Goal: Information Seeking & Learning: Find contact information

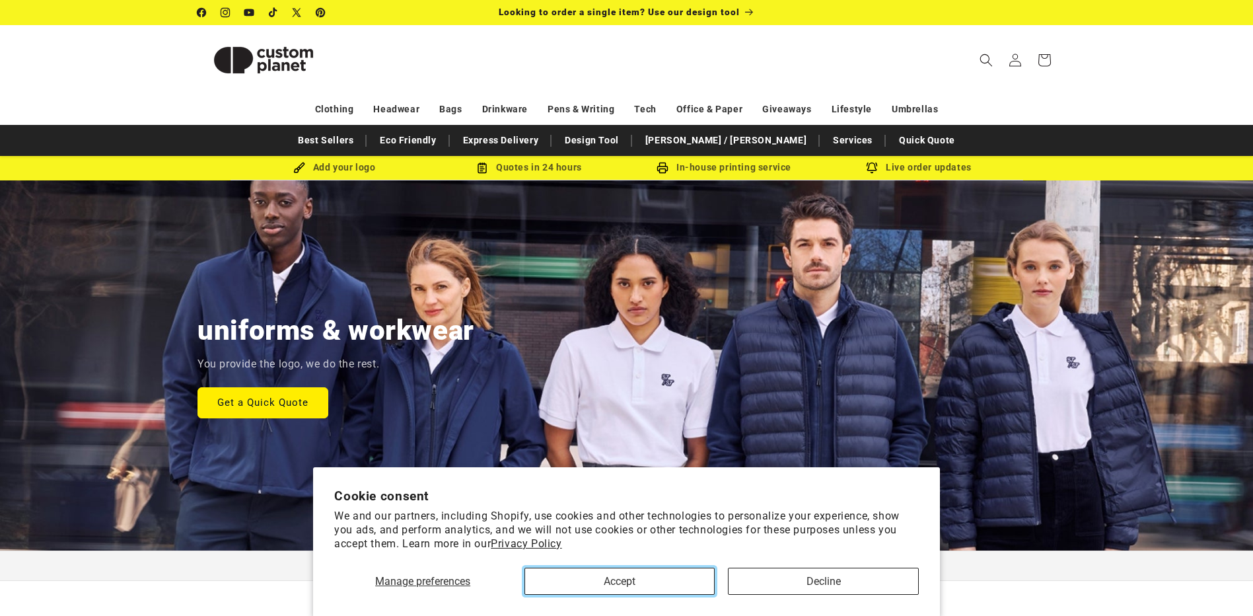
click at [611, 580] on button "Accept" at bounding box center [619, 580] width 190 height 27
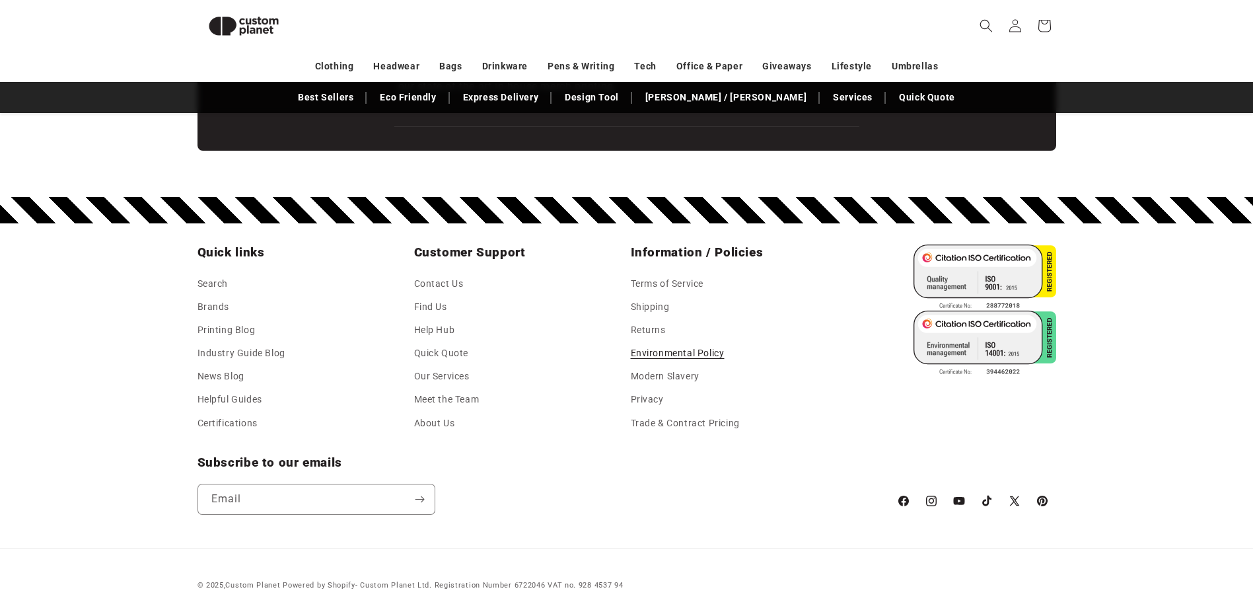
scroll to position [0, 1253]
click at [431, 283] on link "Contact Us" at bounding box center [439, 285] width 50 height 20
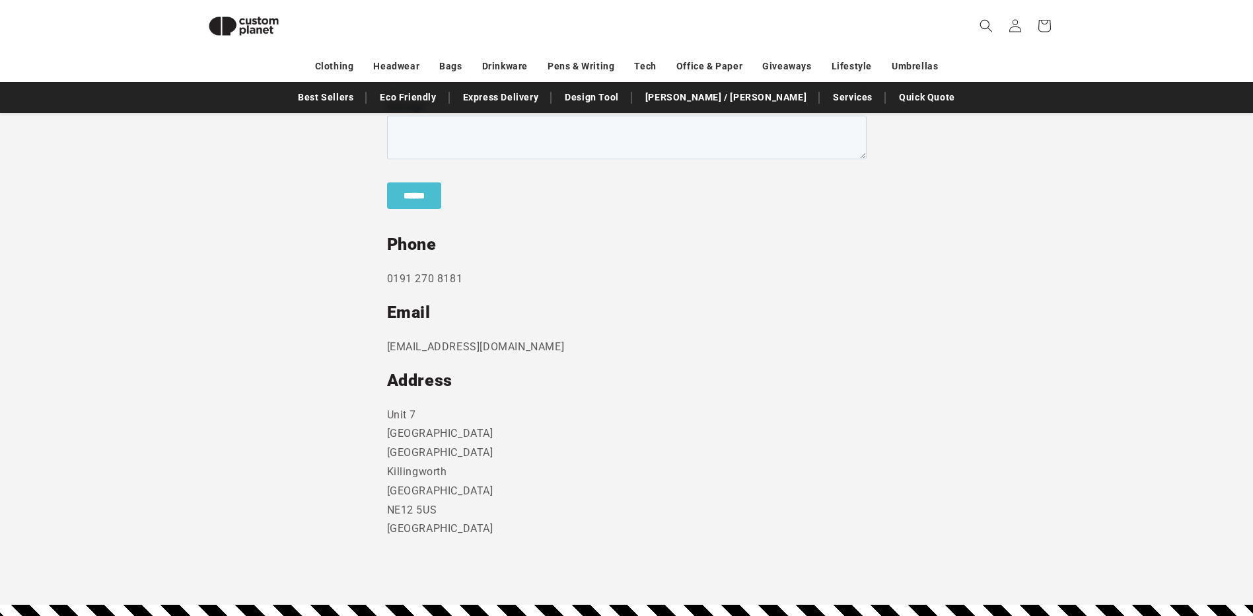
scroll to position [577, 0]
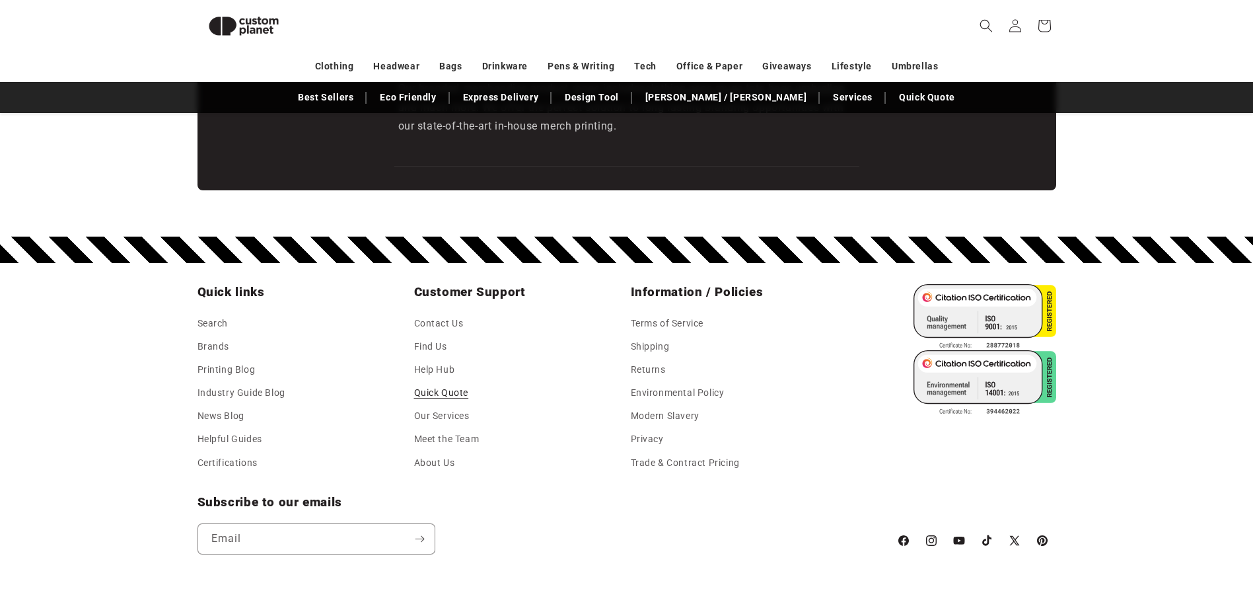
scroll to position [2311, 0]
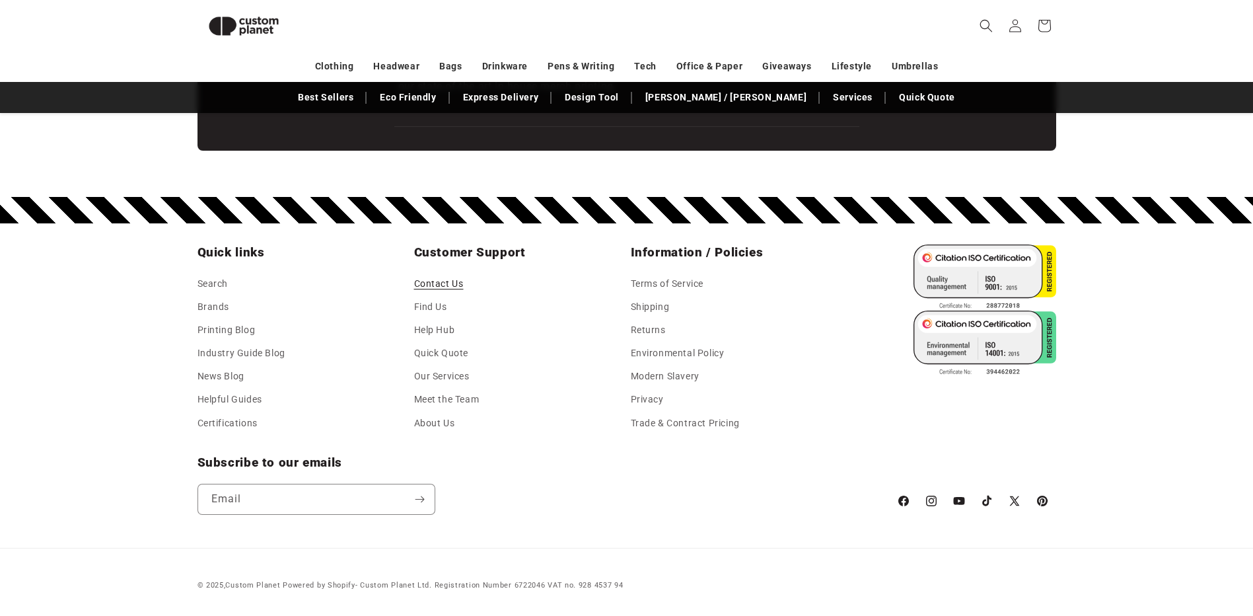
click at [446, 280] on link "Contact Us" at bounding box center [439, 285] width 50 height 20
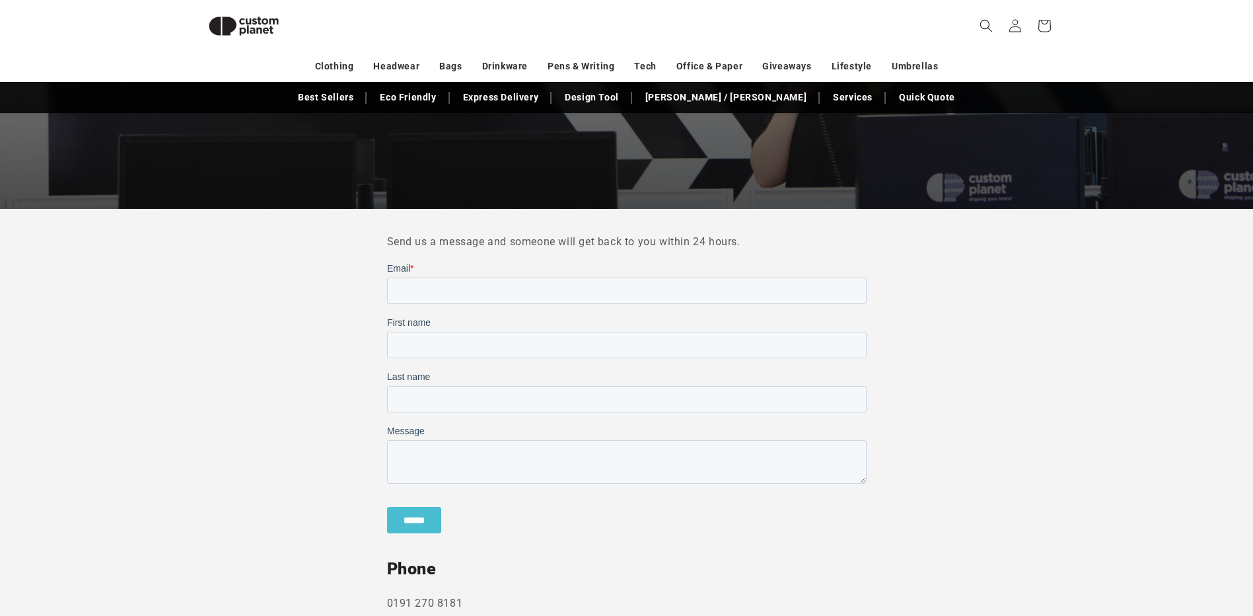
scroll to position [643, 0]
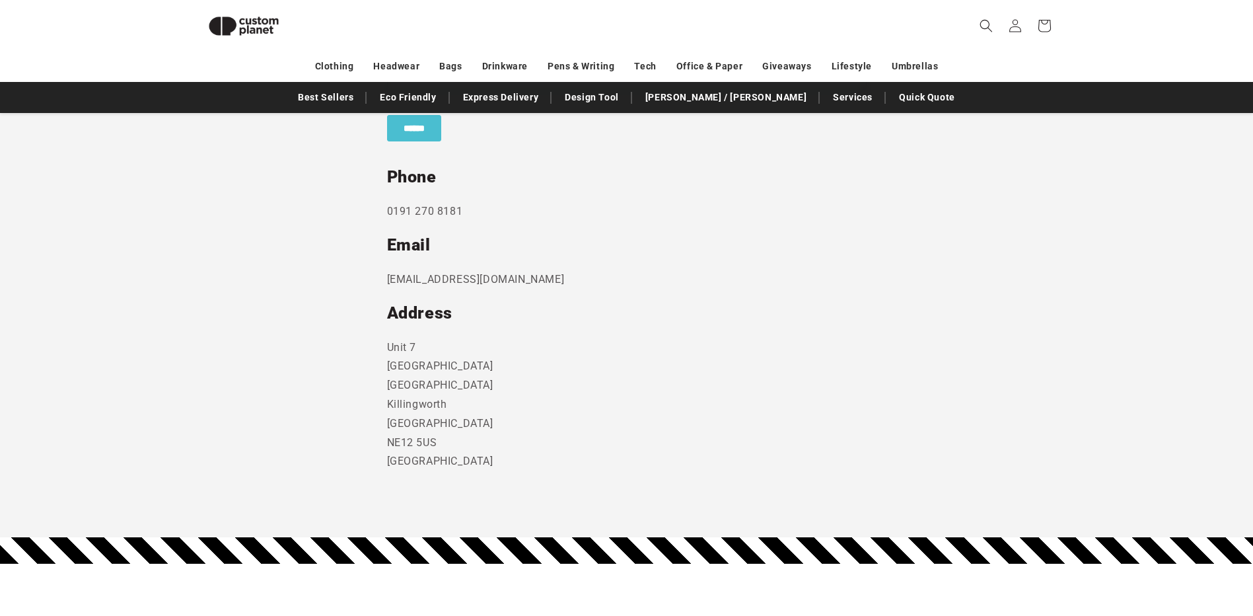
drag, startPoint x: 390, startPoint y: 345, endPoint x: 505, endPoint y: 365, distance: 116.1
click at [505, 365] on p "Unit 7 Strand Business Centre Camperdown Ind Est Killingworth Newcastle Upon Ty…" at bounding box center [627, 404] width 480 height 133
click at [343, 370] on section "Send us a message and someone will get back to you within 24 hours. Phone 0191 …" at bounding box center [626, 177] width 1253 height 721
drag, startPoint x: 387, startPoint y: 345, endPoint x: 497, endPoint y: 381, distance: 115.9
click at [497, 381] on p "Unit 7 Strand Business Centre Camperdown Ind Est Killingworth Newcastle Upon Ty…" at bounding box center [627, 404] width 480 height 133
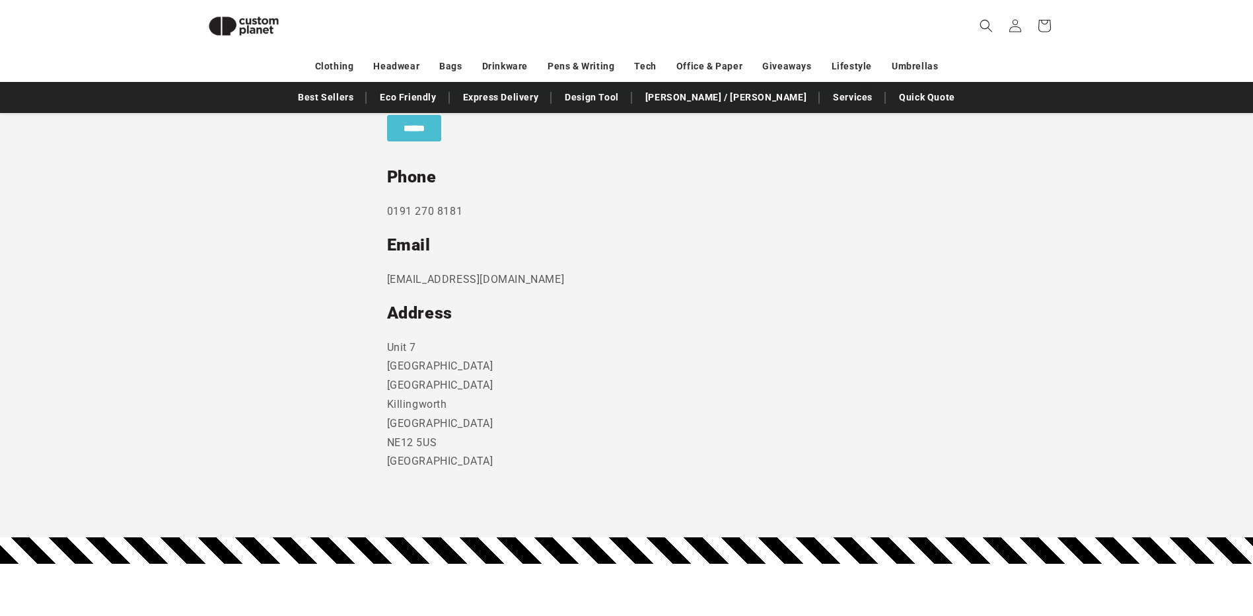
drag, startPoint x: 497, startPoint y: 381, endPoint x: 419, endPoint y: 366, distance: 79.4
copy p "Unit 7 Strand Business Centre Camperdown Ind Est"
click at [526, 390] on p "Unit 7 Strand Business Centre Camperdown Ind Est Killingworth Newcastle Upon Ty…" at bounding box center [627, 404] width 480 height 133
drag, startPoint x: 557, startPoint y: 369, endPoint x: 522, endPoint y: 360, distance: 36.0
click at [555, 368] on p "Unit 7 Strand Business Centre Camperdown Ind Est Killingworth Newcastle Upon Ty…" at bounding box center [627, 404] width 480 height 133
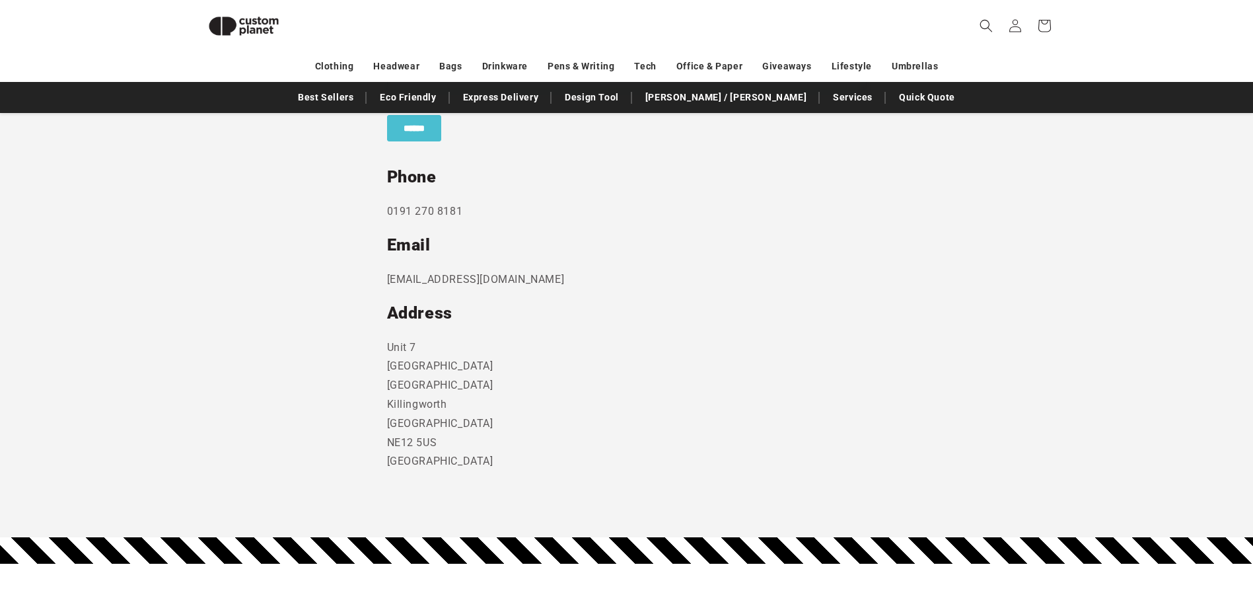
click at [324, 338] on section "Send us a message and someone will get back to you within 24 hours. Phone 0191 …" at bounding box center [626, 177] width 1253 height 721
drag, startPoint x: 386, startPoint y: 363, endPoint x: 520, endPoint y: 374, distance: 135.2
click at [520, 374] on section "Send us a message and someone will get back to you within 24 hours. Phone 0191 …" at bounding box center [626, 177] width 1253 height 721
drag, startPoint x: 520, startPoint y: 374, endPoint x: 483, endPoint y: 365, distance: 38.8
copy p "Strand Business Centre"
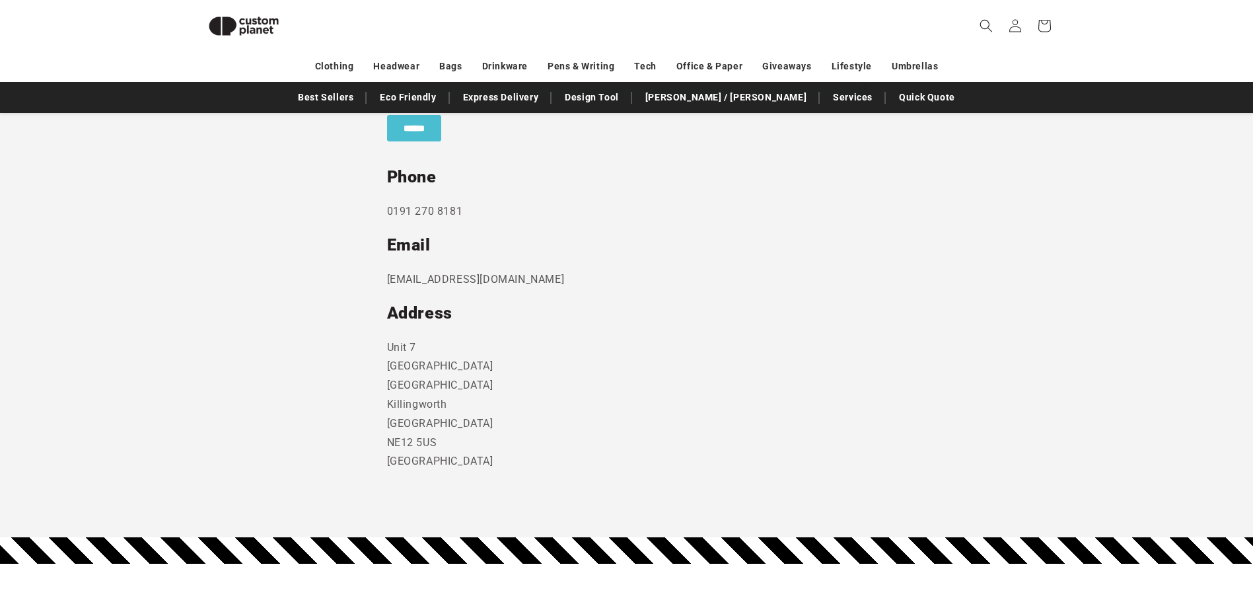
drag, startPoint x: 388, startPoint y: 386, endPoint x: 498, endPoint y: 387, distance: 110.3
click at [498, 387] on p "Unit 7 Strand Business Centre Camperdown Ind Est Killingworth Newcastle Upon Ty…" at bounding box center [627, 404] width 480 height 133
drag, startPoint x: 498, startPoint y: 387, endPoint x: 461, endPoint y: 386, distance: 37.0
copy p "Camperdown Ind Est"
drag, startPoint x: 386, startPoint y: 401, endPoint x: 445, endPoint y: 401, distance: 58.8
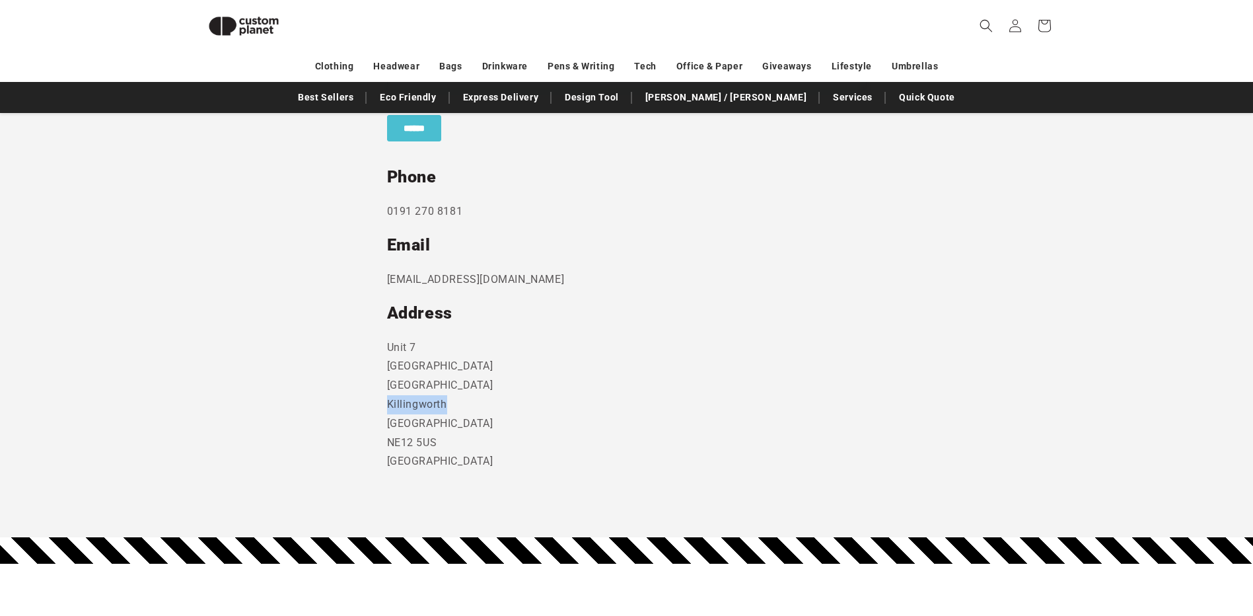
click at [445, 401] on p "Unit 7 Strand Business Centre Camperdown Ind Est Killingworth Newcastle Upon Ty…" at bounding box center [627, 404] width 480 height 133
drag, startPoint x: 445, startPoint y: 401, endPoint x: 436, endPoint y: 401, distance: 9.2
copy p "Killingworth"
drag, startPoint x: 388, startPoint y: 418, endPoint x: 494, endPoint y: 423, distance: 105.8
click at [494, 423] on p "Unit 7 Strand Business Centre Camperdown Ind Est Killingworth Newcastle Upon Ty…" at bounding box center [627, 404] width 480 height 133
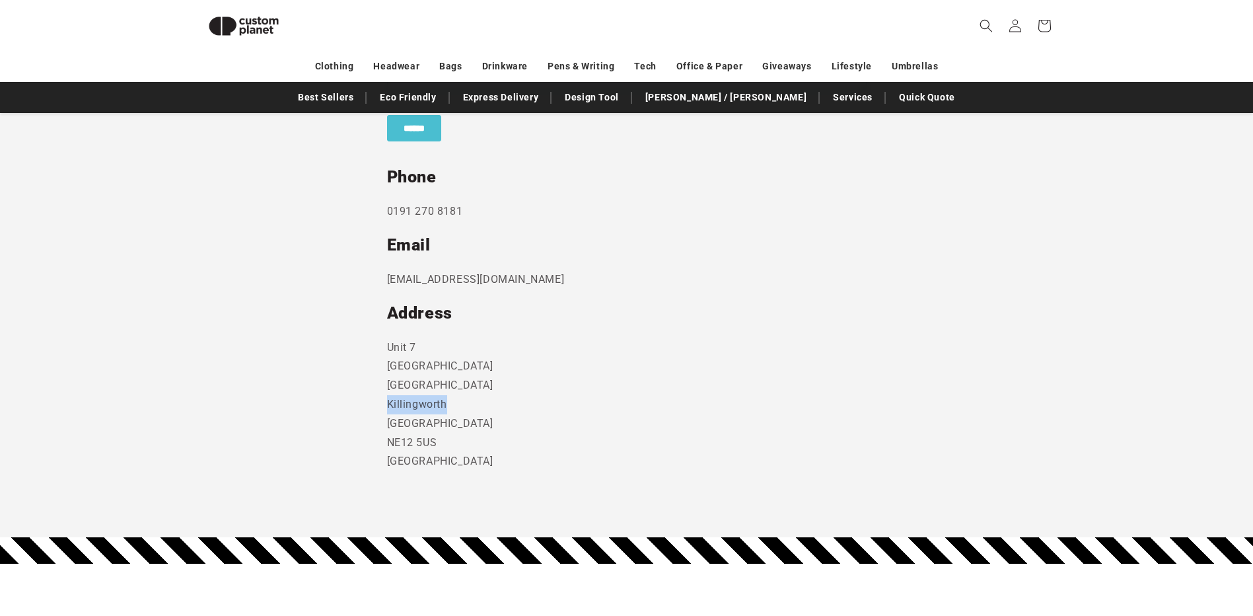
drag, startPoint x: 494, startPoint y: 423, endPoint x: 474, endPoint y: 423, distance: 19.8
copy p "Newcastle Upon Tyne"
drag, startPoint x: 386, startPoint y: 441, endPoint x: 436, endPoint y: 445, distance: 49.8
click at [436, 445] on p "Unit 7 Strand Business Centre Camperdown Ind Est Killingworth Newcastle Upon Ty…" at bounding box center [627, 404] width 480 height 133
drag, startPoint x: 436, startPoint y: 445, endPoint x: 428, endPoint y: 443, distance: 8.4
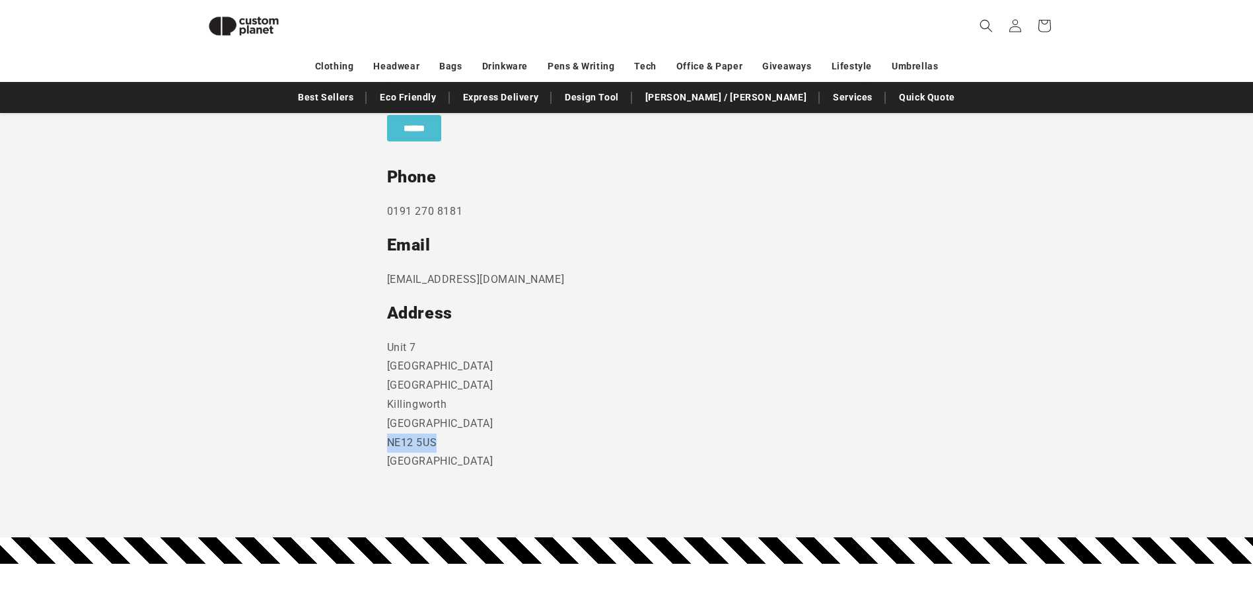
copy p "NE12 5US"
